Goal: Information Seeking & Learning: Learn about a topic

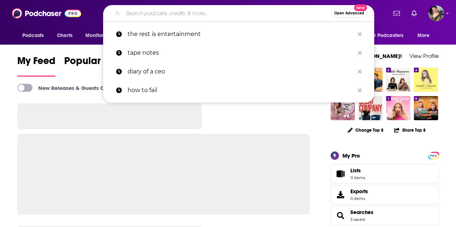
click at [169, 13] on input "Search podcasts, credits, & more..." at bounding box center [227, 14] width 208 height 12
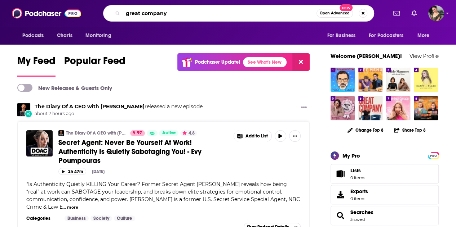
type input "great company"
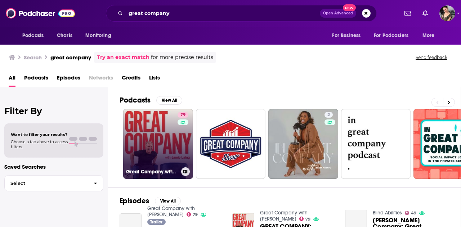
click at [160, 132] on link "79 Great Company with [PERSON_NAME]" at bounding box center [158, 144] width 70 height 70
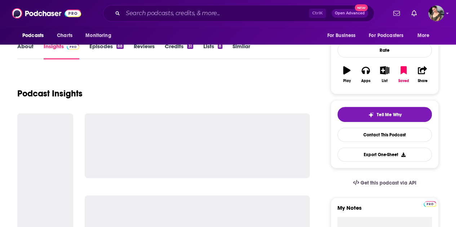
scroll to position [83, 0]
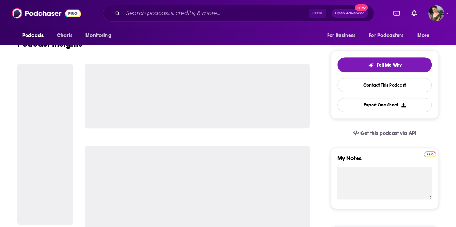
scroll to position [141, 0]
